Goal: Information Seeking & Learning: Understand process/instructions

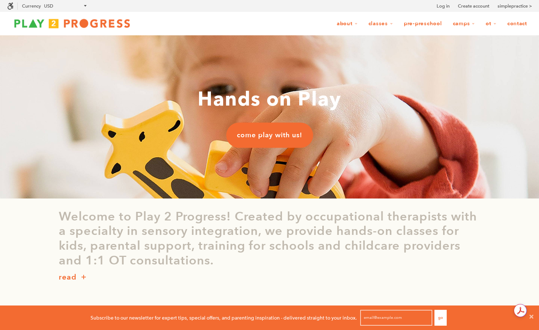
scroll to position [0, 0]
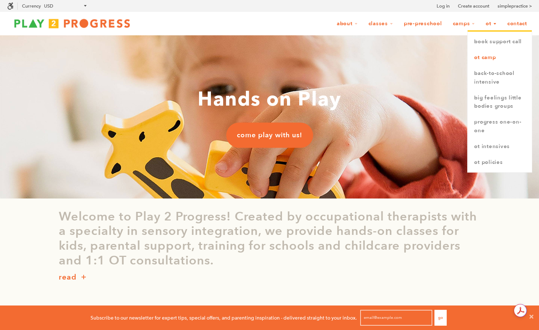
click at [485, 54] on link "OT Camp" at bounding box center [500, 58] width 64 height 16
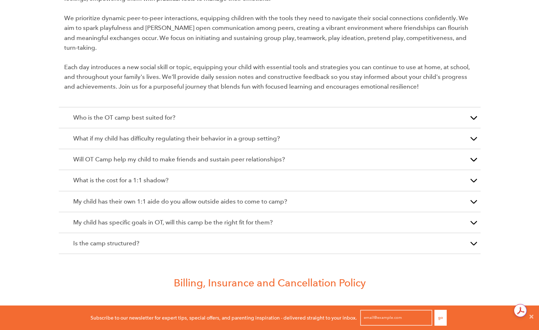
scroll to position [1214, 0]
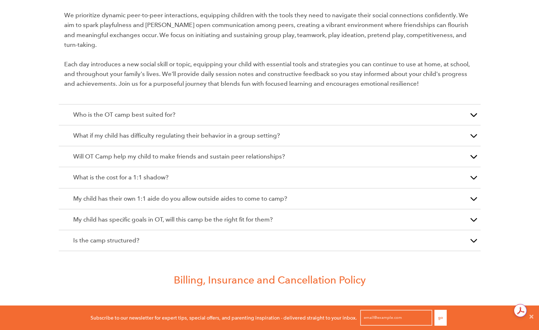
click at [469, 167] on button "button" at bounding box center [473, 177] width 14 height 21
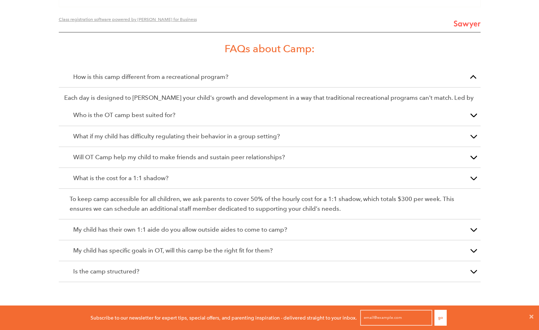
scroll to position [1046, 0]
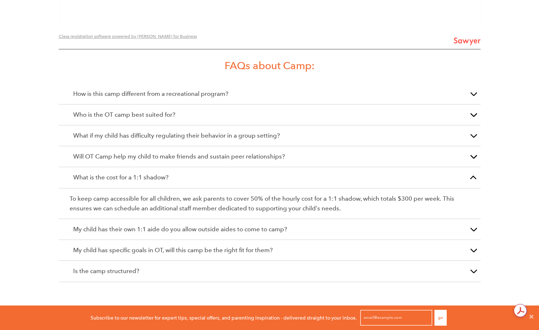
click at [474, 232] on span "button" at bounding box center [474, 232] width 0 height 0
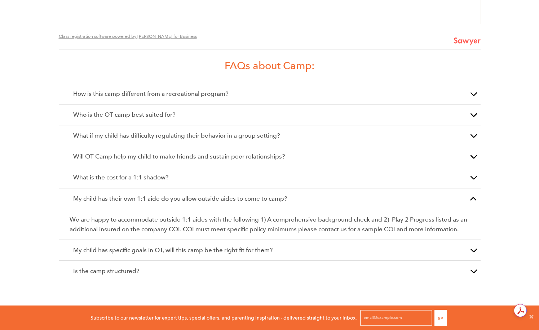
click at [471, 240] on button "button" at bounding box center [473, 250] width 14 height 21
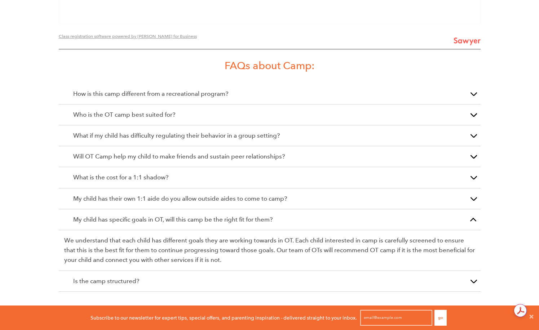
click at [474, 274] on button "button" at bounding box center [473, 281] width 14 height 21
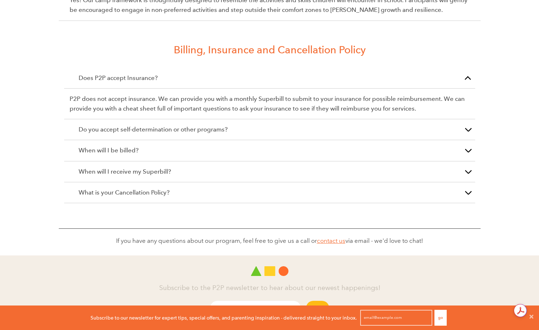
scroll to position [1308, 0]
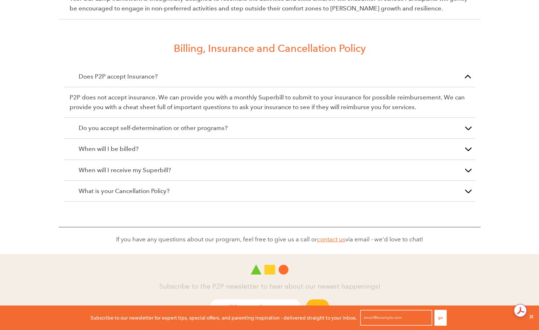
click at [465, 181] on button "button" at bounding box center [468, 191] width 14 height 21
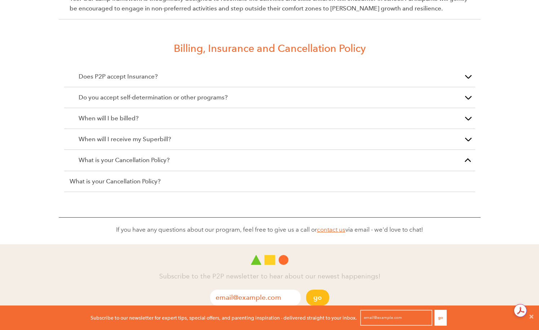
click at [464, 152] on button "button" at bounding box center [468, 160] width 14 height 21
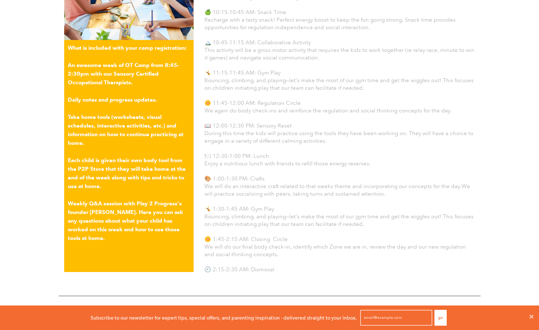
scroll to position [0, 0]
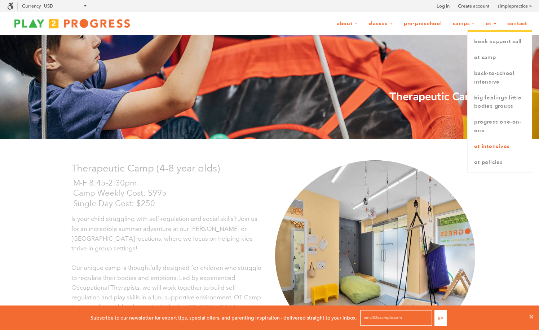
click at [491, 151] on link "OT Intensives" at bounding box center [500, 147] width 64 height 16
click at [491, 164] on link "OT Policies" at bounding box center [500, 163] width 64 height 16
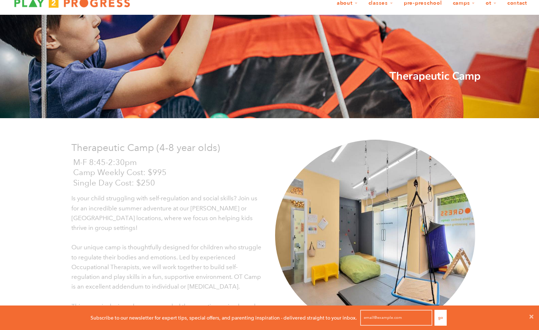
scroll to position [28, 0]
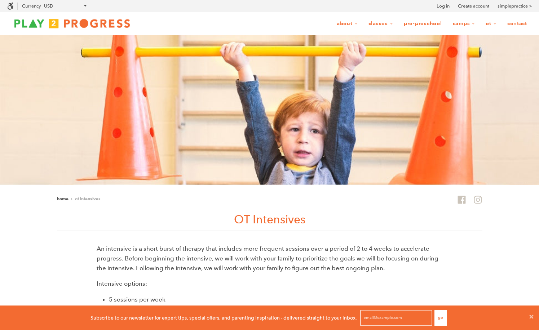
click at [480, 202] on icon at bounding box center [478, 199] width 9 height 9
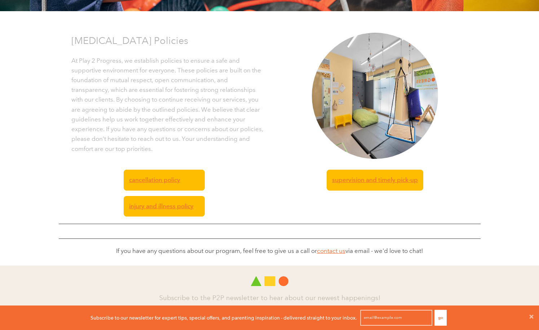
scroll to position [135, 0]
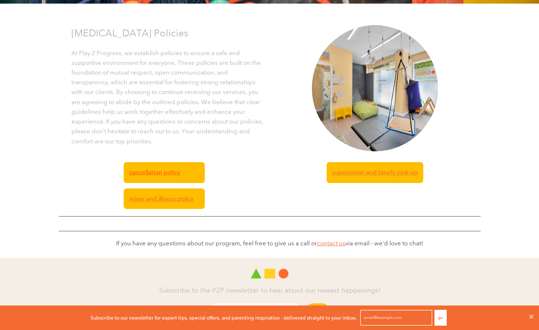
click at [170, 173] on span "Cancellation Policy" at bounding box center [154, 173] width 51 height 10
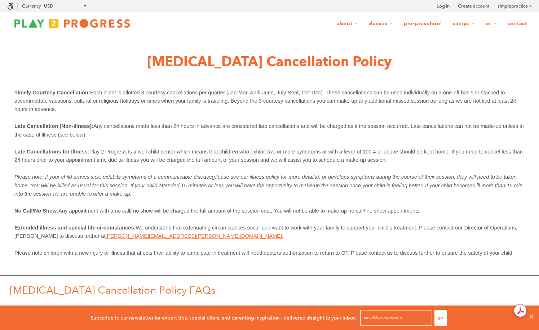
scroll to position [25, 539]
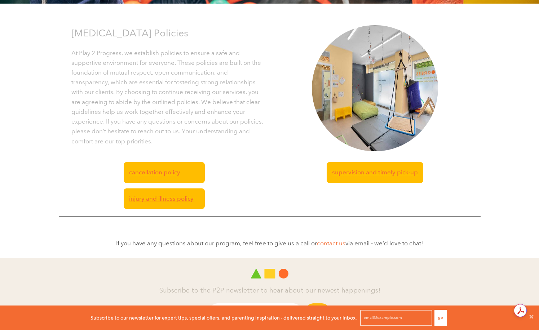
scroll to position [0, 0]
click at [354, 170] on span "Supervision and timely pick-up" at bounding box center [375, 173] width 86 height 10
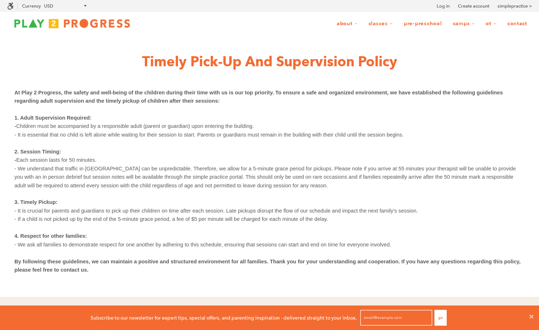
scroll to position [25, 539]
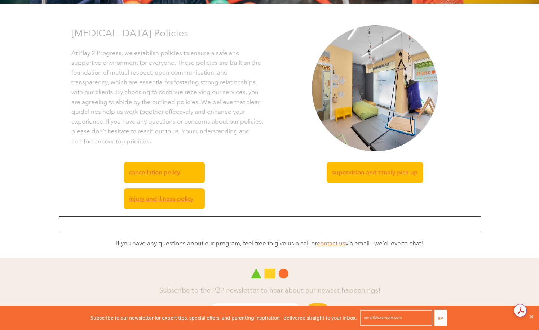
scroll to position [0, 0]
click at [137, 201] on span "injury and illness policy" at bounding box center [161, 199] width 65 height 10
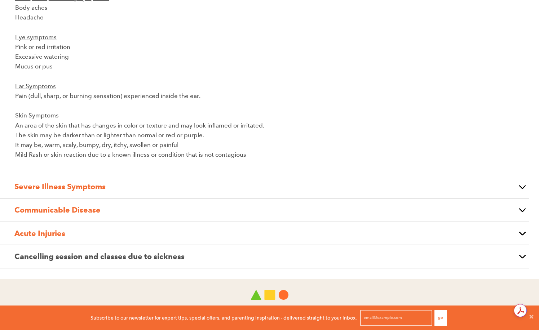
scroll to position [432, 0]
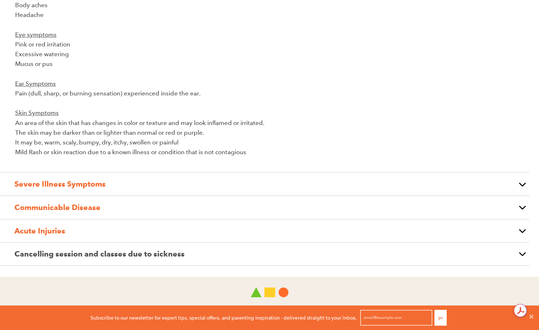
click at [159, 256] on span "Cancelling session and classes due to sickness" at bounding box center [99, 254] width 170 height 9
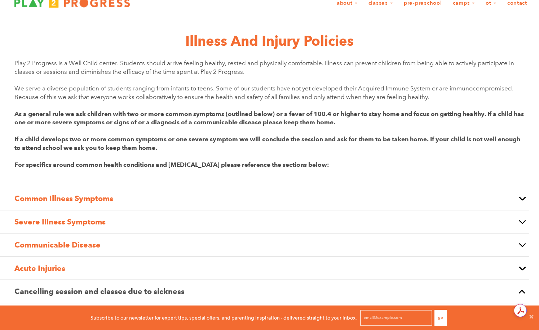
scroll to position [0, 0]
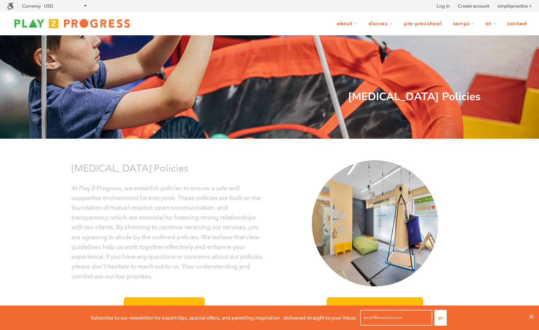
drag, startPoint x: 353, startPoint y: 40, endPoint x: 379, endPoint y: 1, distance: 46.8
click at [0, 0] on div "Subscribe to our newsletter for expert tips, special offers, and parenting insp…" at bounding box center [269, 271] width 539 height 542
